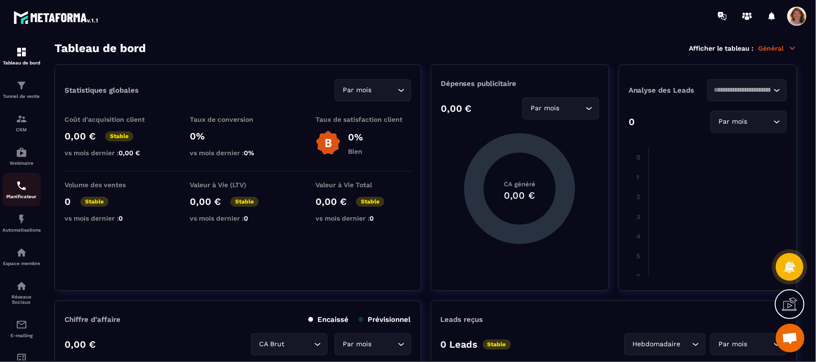
scroll to position [1241, 0]
click at [21, 256] on img at bounding box center [21, 252] width 11 height 11
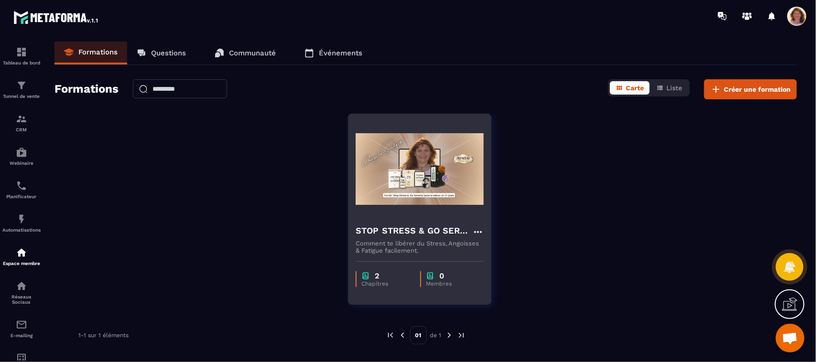
click at [393, 245] on p "Comment te libérer du Stress, Angoisses & Fatigue facilement." at bounding box center [420, 247] width 128 height 14
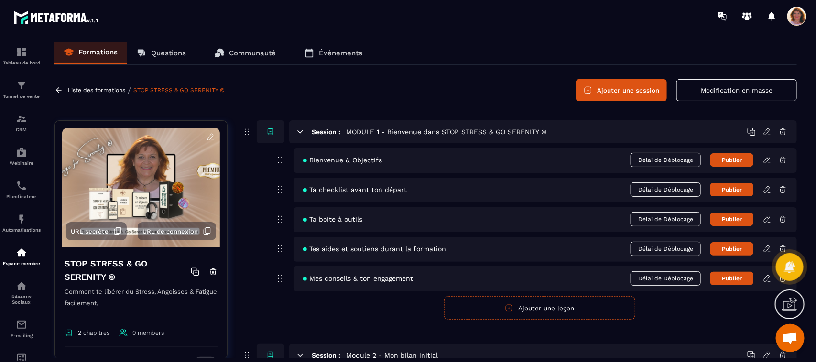
click at [770, 164] on icon at bounding box center [767, 160] width 9 height 9
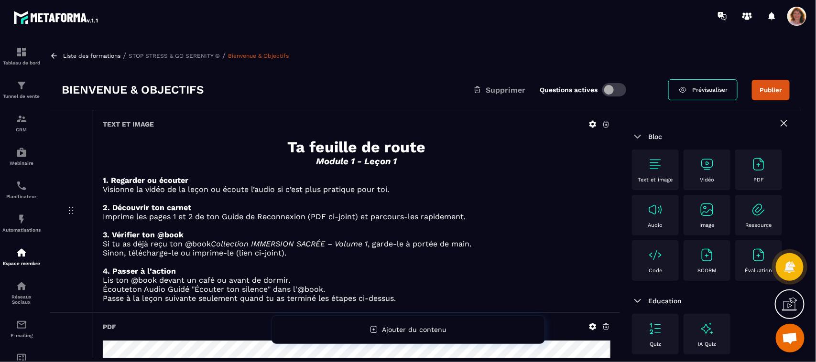
click at [740, 183] on div "PDF" at bounding box center [758, 170] width 37 height 26
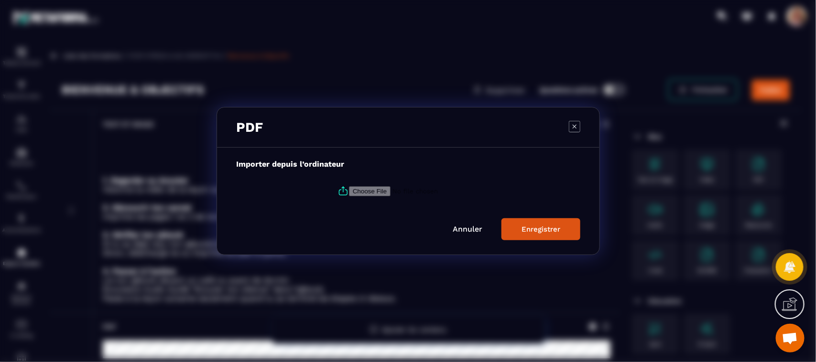
click at [428, 194] on input "Modal window" at bounding box center [414, 191] width 130 height 10
click at [385, 204] on label "Modal window" at bounding box center [408, 191] width 344 height 26
click at [385, 197] on input "Modal window" at bounding box center [414, 191] width 130 height 10
click at [377, 192] on input "Modal window" at bounding box center [414, 191] width 130 height 10
click at [385, 182] on label "Modal window" at bounding box center [408, 191] width 344 height 26
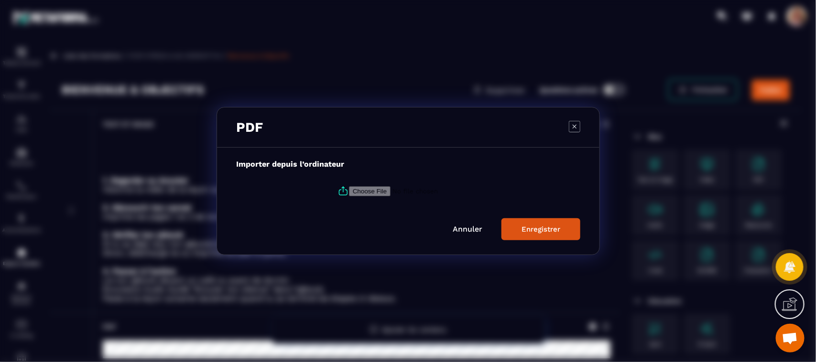
click at [385, 186] on input "Modal window" at bounding box center [414, 191] width 130 height 10
click at [374, 199] on label "Modal window" at bounding box center [408, 191] width 344 height 26
click at [374, 197] on input "Modal window" at bounding box center [414, 191] width 130 height 10
type input "**********"
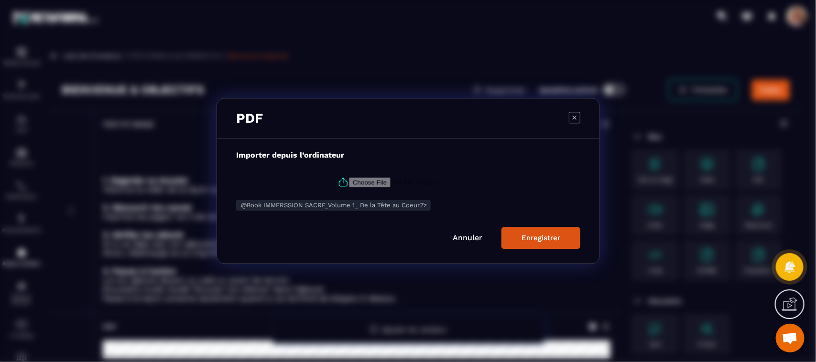
click at [556, 244] on button "Enregistrer" at bounding box center [541, 239] width 79 height 22
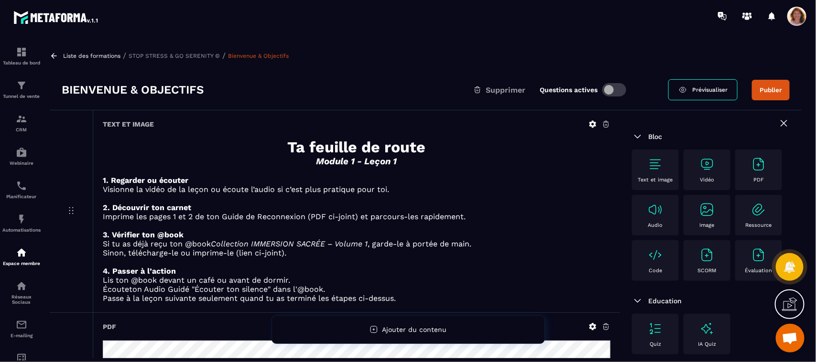
click at [711, 89] on span "Prévisualiser" at bounding box center [709, 90] width 35 height 7
click at [697, 87] on span "Prévisualiser" at bounding box center [709, 90] width 35 height 7
click at [24, 158] on img at bounding box center [21, 152] width 11 height 11
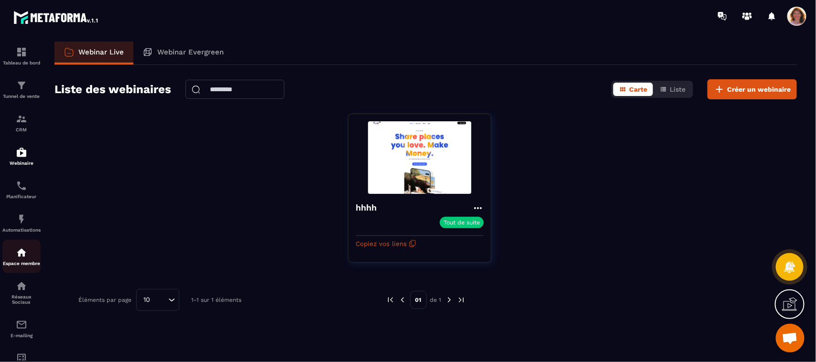
click at [27, 264] on p "Espace membre" at bounding box center [21, 263] width 38 height 5
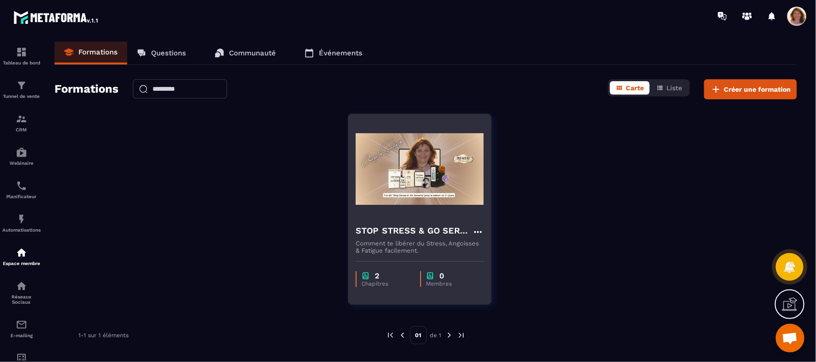
click at [453, 158] on img at bounding box center [420, 169] width 128 height 96
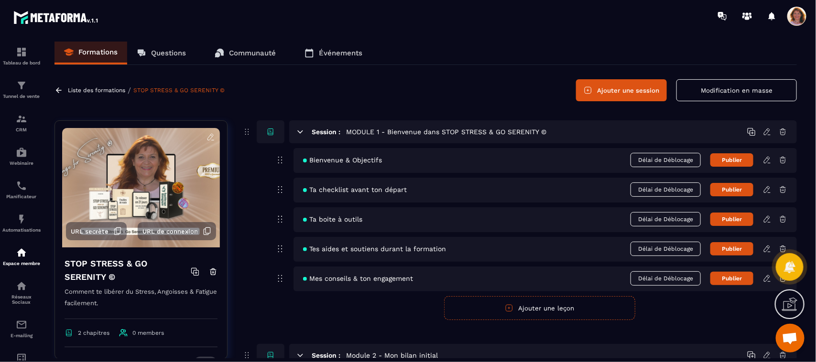
scroll to position [176, 0]
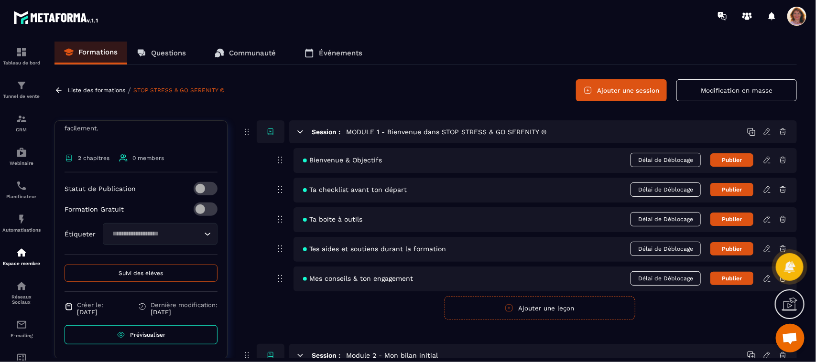
click at [140, 335] on span "Prévisualiser" at bounding box center [147, 335] width 35 height 7
click at [768, 162] on icon at bounding box center [767, 160] width 9 height 9
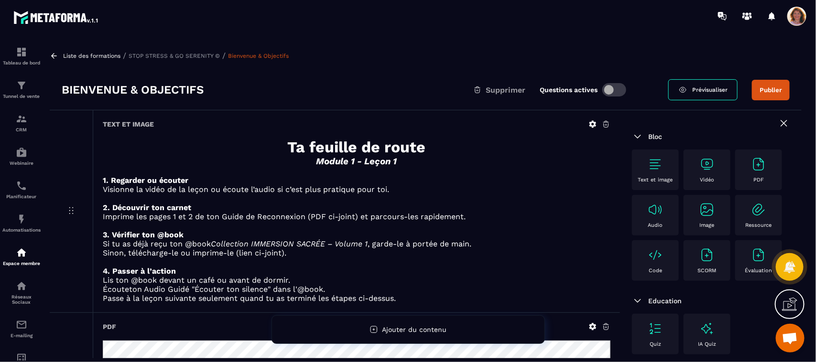
scroll to position [132, 0]
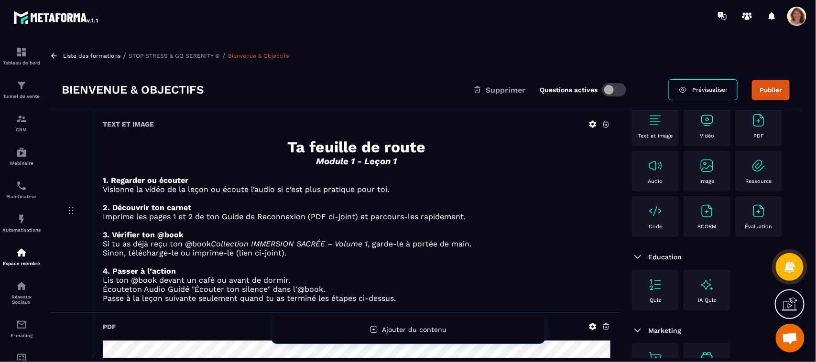
click at [551, 227] on p at bounding box center [357, 225] width 508 height 9
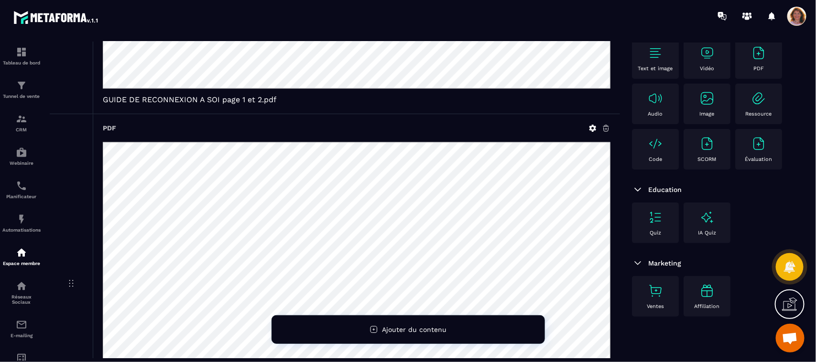
scroll to position [854, 0]
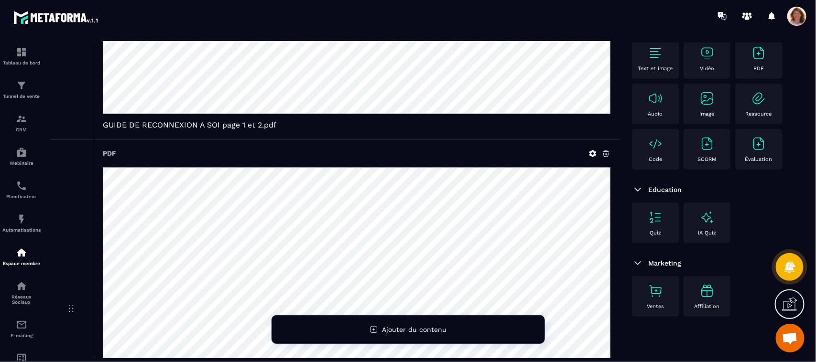
click at [607, 151] on icon at bounding box center [606, 154] width 9 height 9
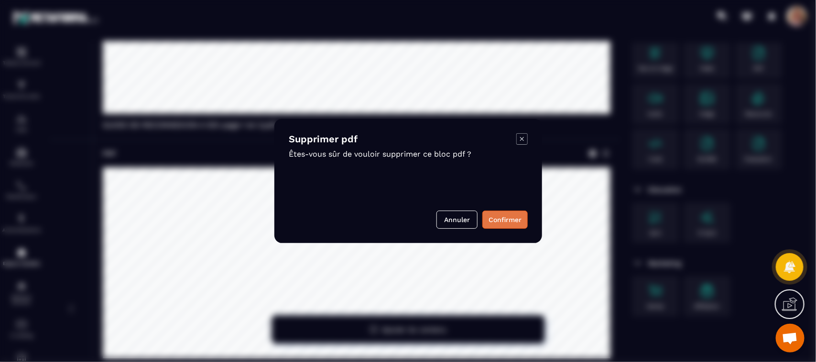
click at [509, 218] on button "Confirmer" at bounding box center [504, 220] width 45 height 18
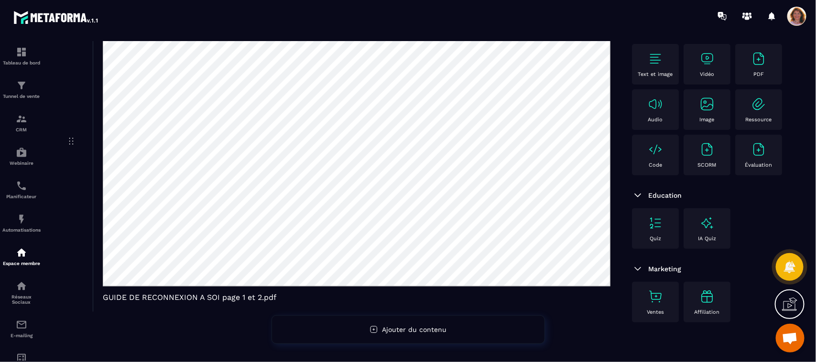
scroll to position [0, 0]
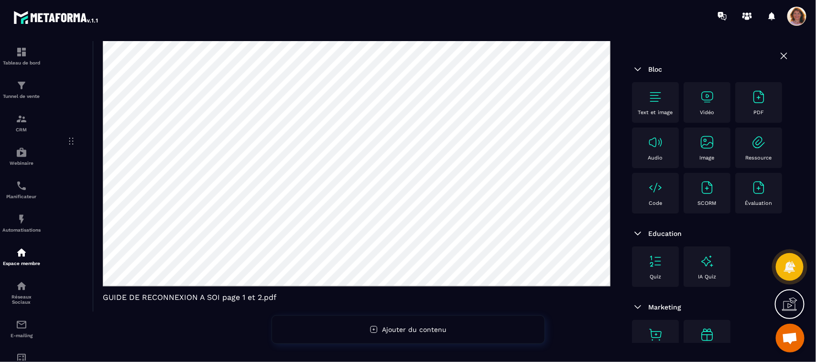
click at [646, 25] on div at bounding box center [464, 16] width 704 height 32
click at [778, 55] on icon at bounding box center [783, 55] width 11 height 11
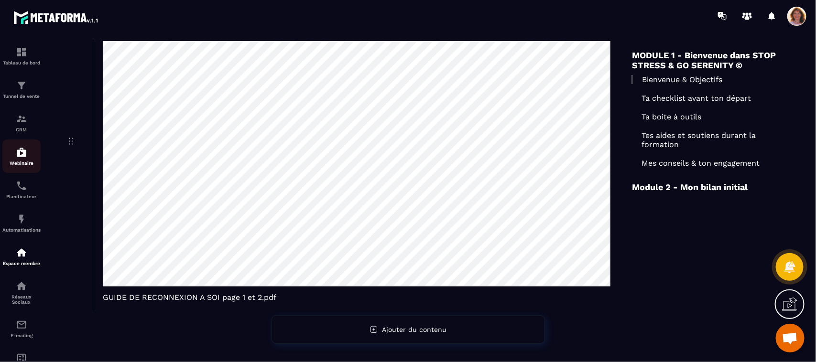
click at [17, 161] on p "Webinaire" at bounding box center [21, 163] width 38 height 5
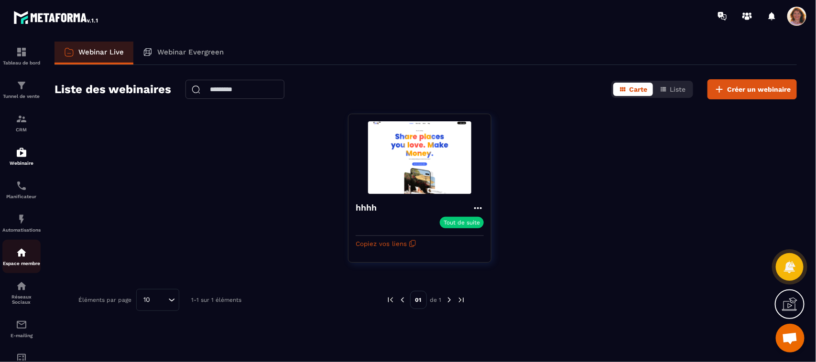
click at [25, 258] on img at bounding box center [21, 252] width 11 height 11
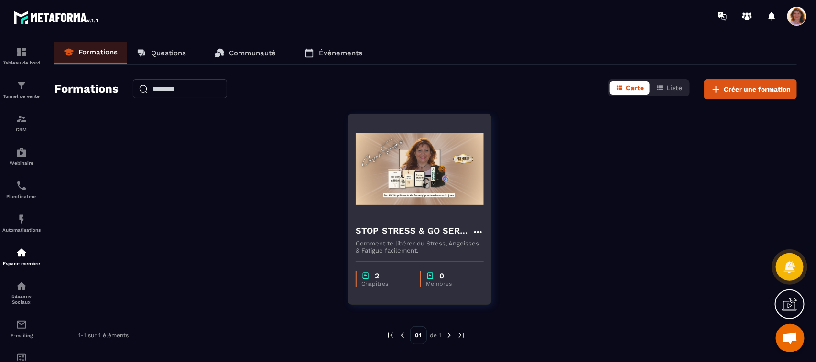
click at [389, 270] on div "2 Chapitres 0 Membres" at bounding box center [420, 274] width 142 height 40
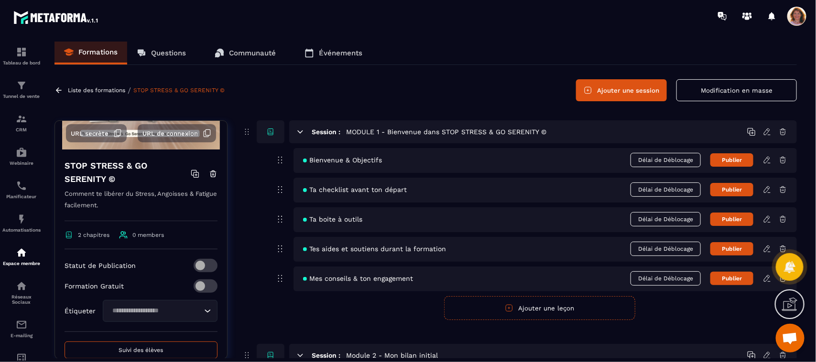
scroll to position [176, 0]
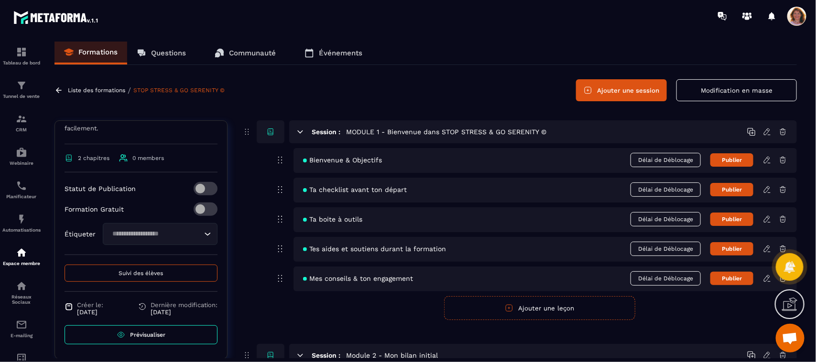
click at [166, 336] on link "Prévisualiser" at bounding box center [141, 335] width 153 height 19
click at [789, 350] on span "Ouvrir le chat" at bounding box center [790, 338] width 29 height 29
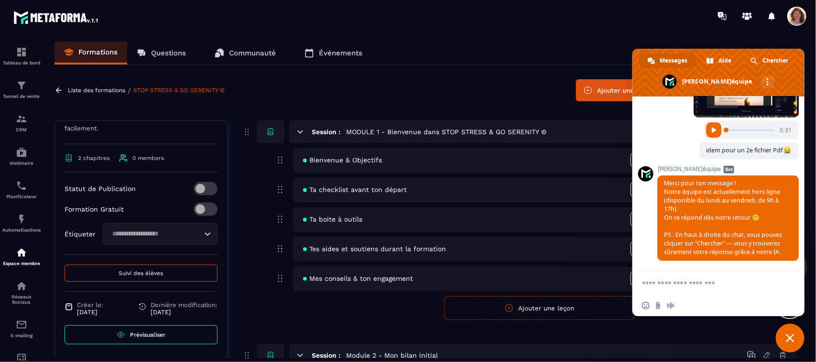
scroll to position [1241, 0]
click at [672, 286] on textarea "Entrez votre message..." at bounding box center [709, 284] width 134 height 24
click at [754, 286] on textarea "**********" at bounding box center [709, 284] width 134 height 24
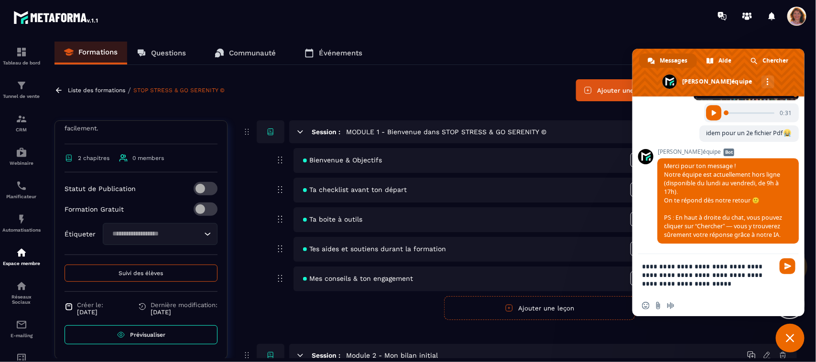
click at [708, 269] on textarea "**********" at bounding box center [709, 274] width 134 height 41
click at [725, 274] on textarea "**********" at bounding box center [709, 274] width 134 height 41
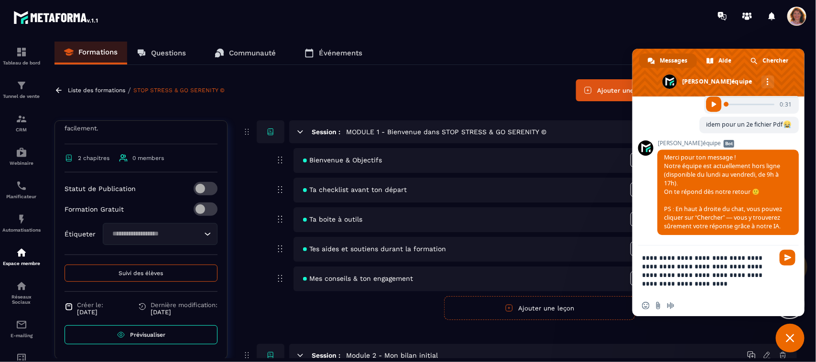
click at [713, 287] on textarea "**********" at bounding box center [709, 271] width 134 height 50
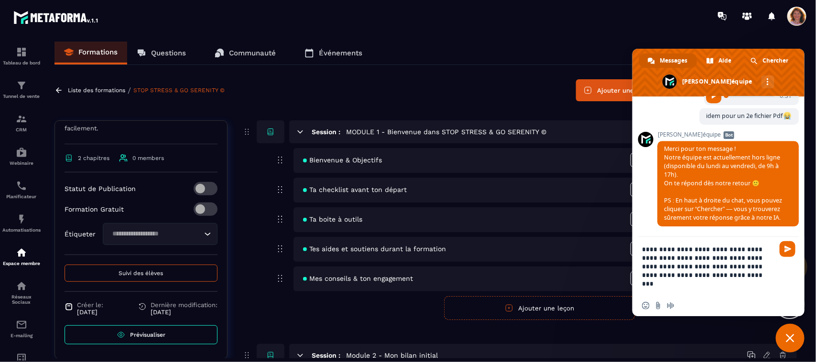
type textarea "**********"
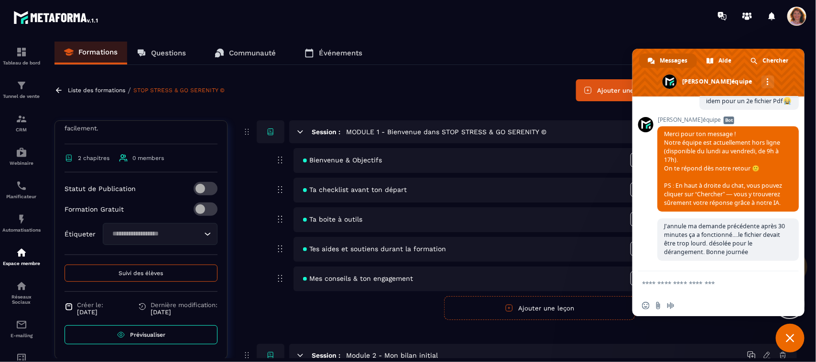
scroll to position [1400, 0]
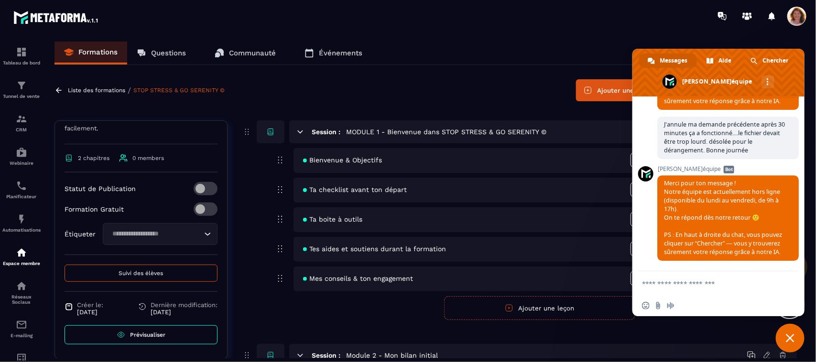
click at [795, 331] on span "Fermer le chat" at bounding box center [790, 338] width 29 height 29
